Goal: Information Seeking & Learning: Learn about a topic

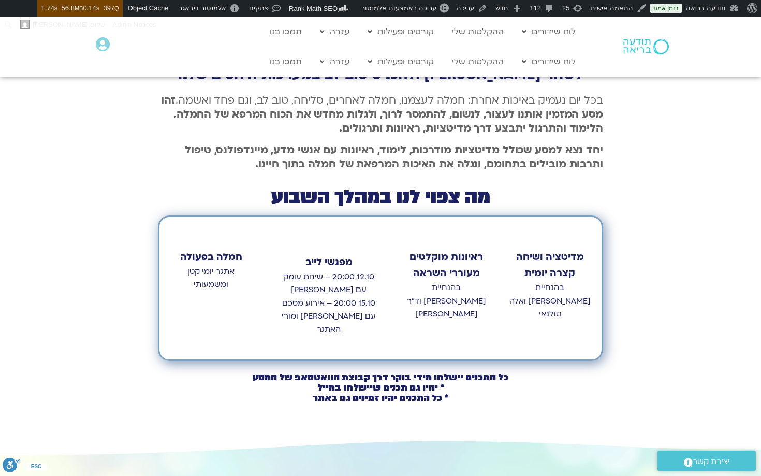
scroll to position [347, 0]
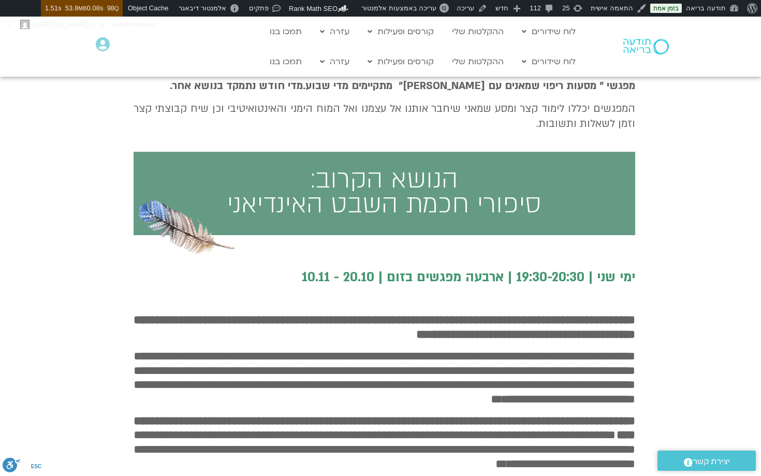
scroll to position [377, 0]
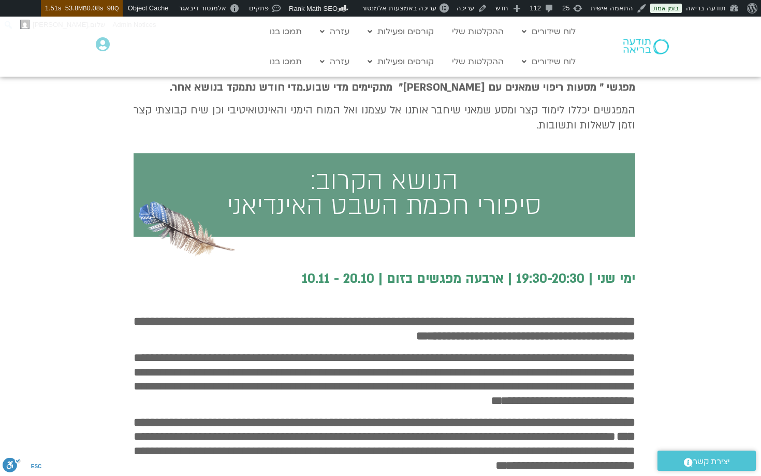
click at [523, 282] on h3 "ימי שני | 19:30-20:30 | ארבעה מפגשים בזום | 20.10 - 10.11" at bounding box center [385, 279] width 502 height 14
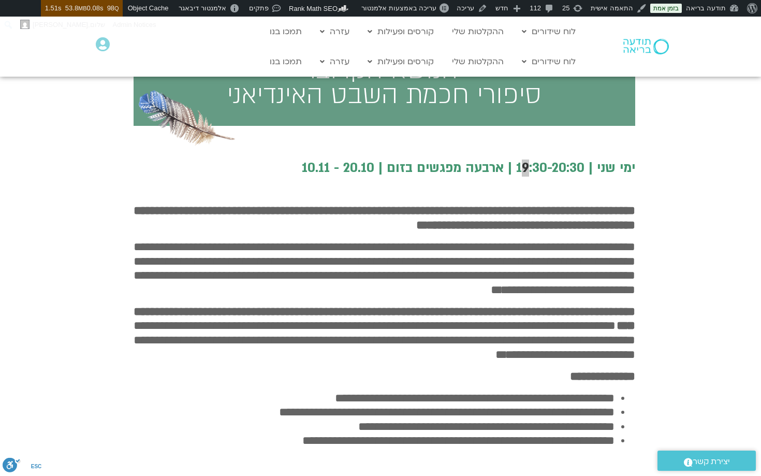
scroll to position [490, 0]
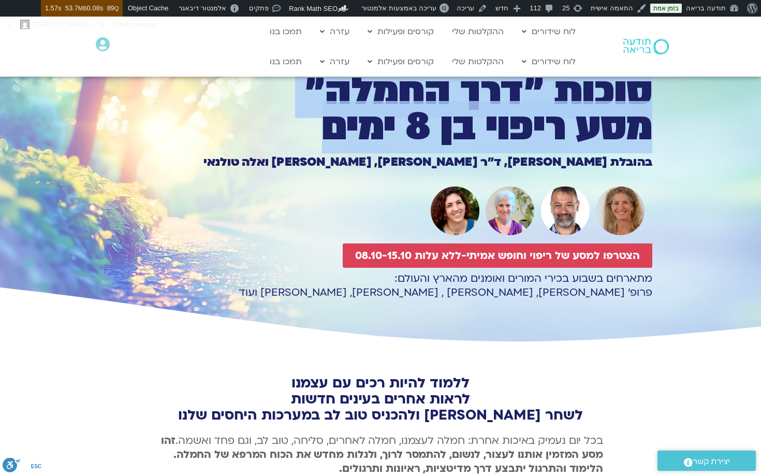
drag, startPoint x: 647, startPoint y: 86, endPoint x: 299, endPoint y: 117, distance: 349.7
click at [299, 117] on h1 "סוכות ״דרך החמלה״ מסע ריפוי בן 8 ימים" at bounding box center [380, 110] width 543 height 70
copy h1 "סוכות ״דרך החמלה״ מסע ריפוי בן 8 ימים"
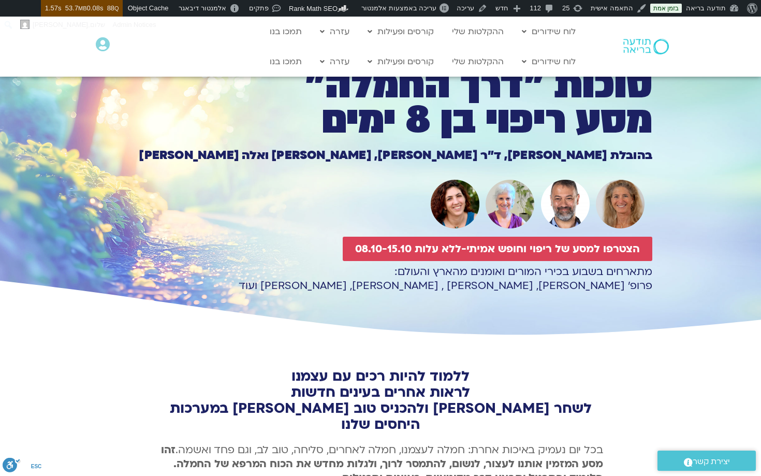
scroll to position [14, 0]
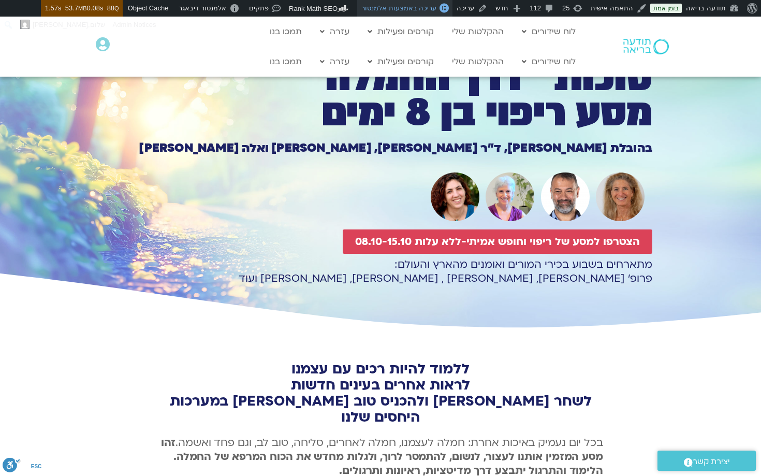
click at [397, 8] on span "עריכה באמצעות אלמנטור" at bounding box center [398, 8] width 75 height 8
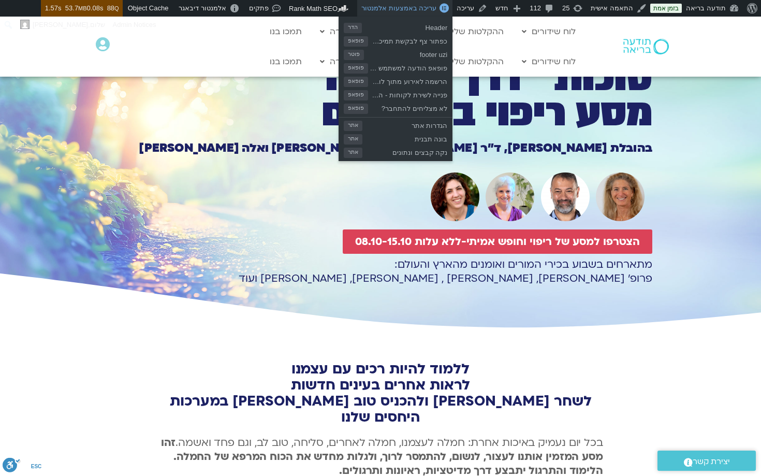
click at [397, 8] on span "עריכה באמצעות אלמנטור" at bounding box center [398, 8] width 75 height 8
click at [410, 7] on span "עריכה באמצעות אלמנטור" at bounding box center [398, 8] width 75 height 8
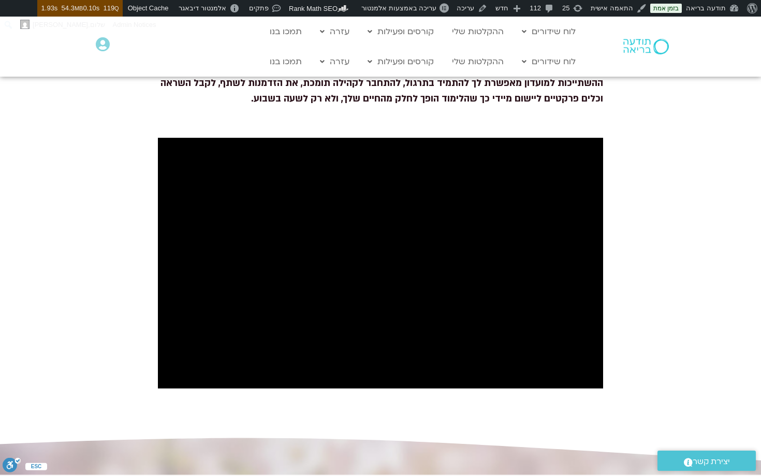
scroll to position [947, 0]
